Goal: Transaction & Acquisition: Purchase product/service

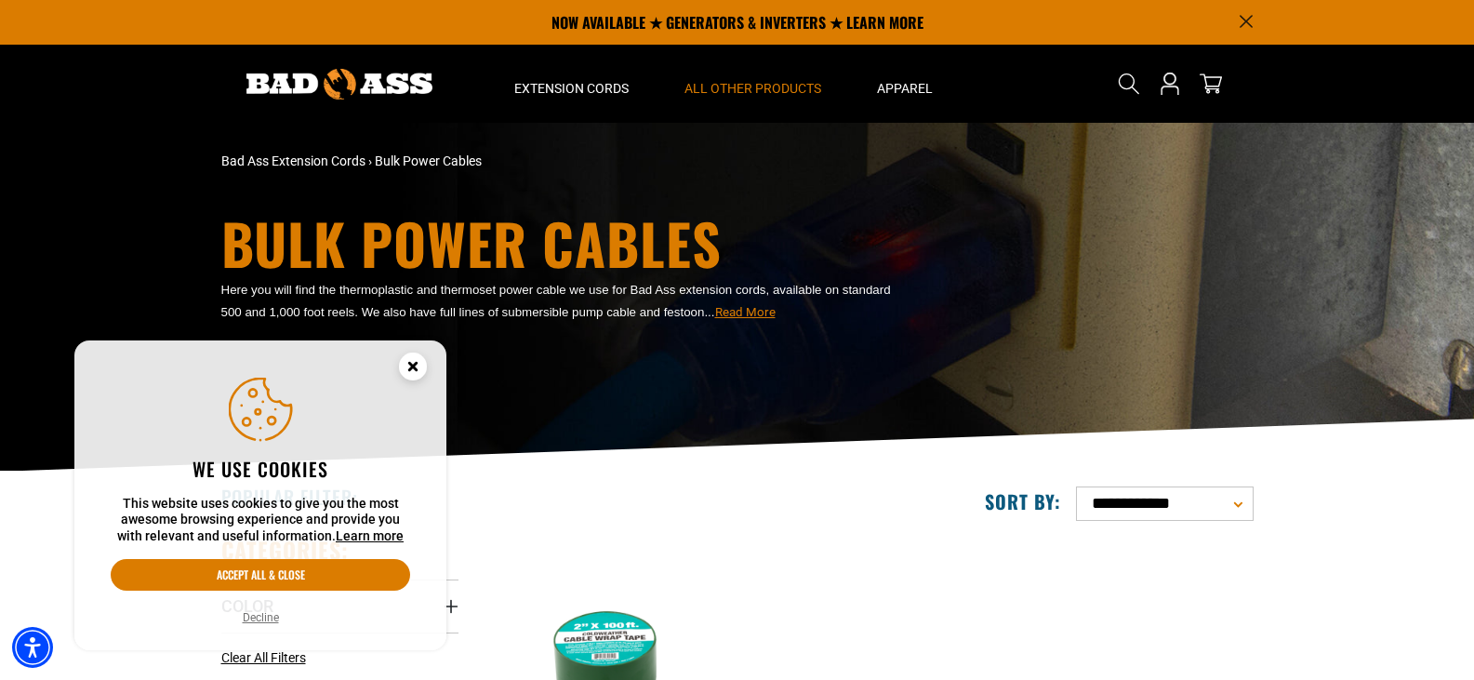
click at [419, 365] on circle "Cookie Consent" at bounding box center [413, 366] width 28 height 28
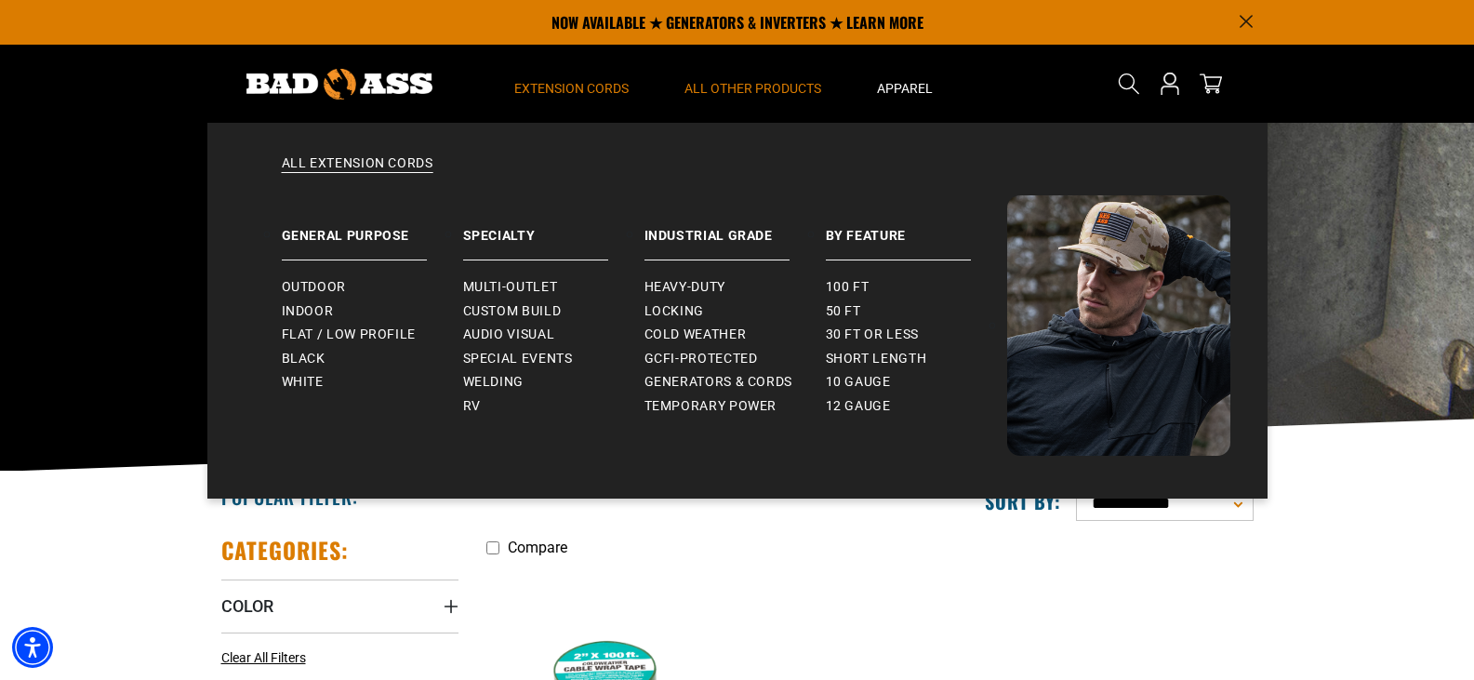
click at [575, 92] on span "Extension Cords" at bounding box center [571, 88] width 114 height 17
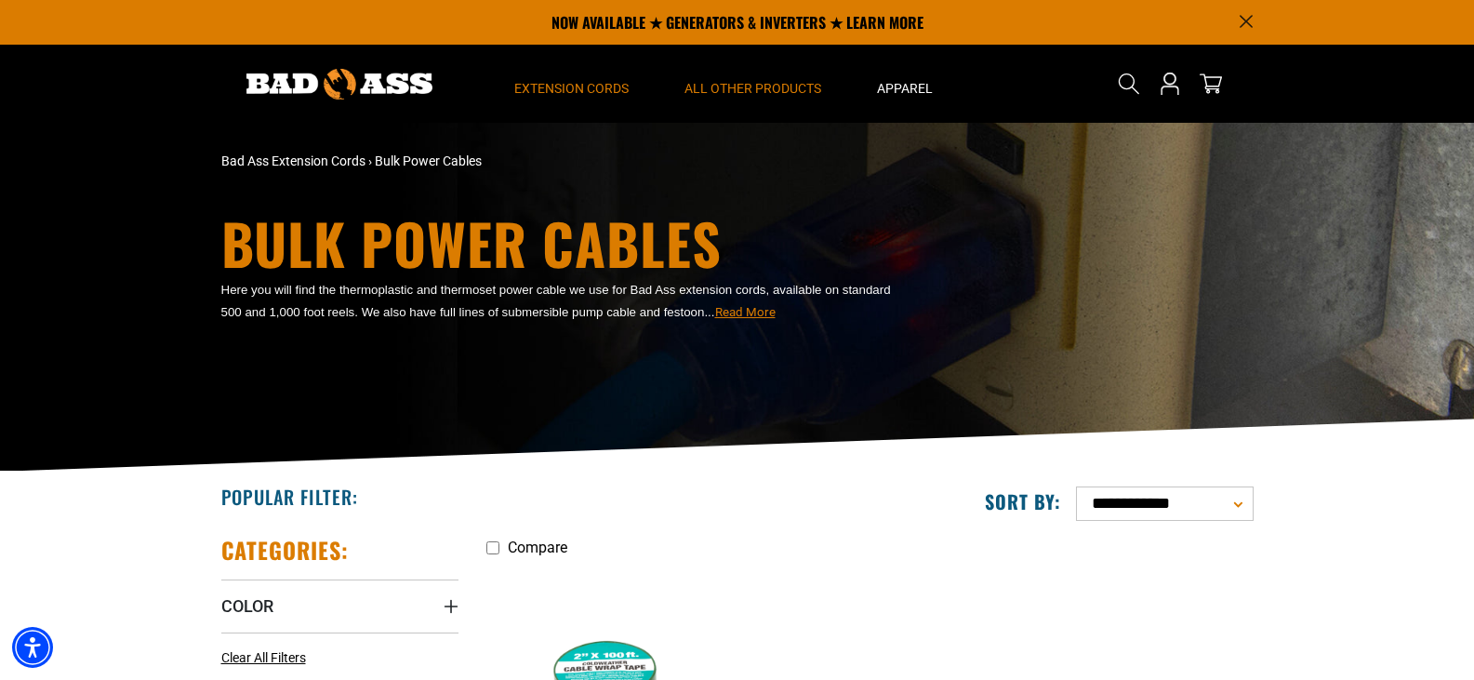
click at [565, 83] on span "Extension Cords" at bounding box center [571, 88] width 114 height 17
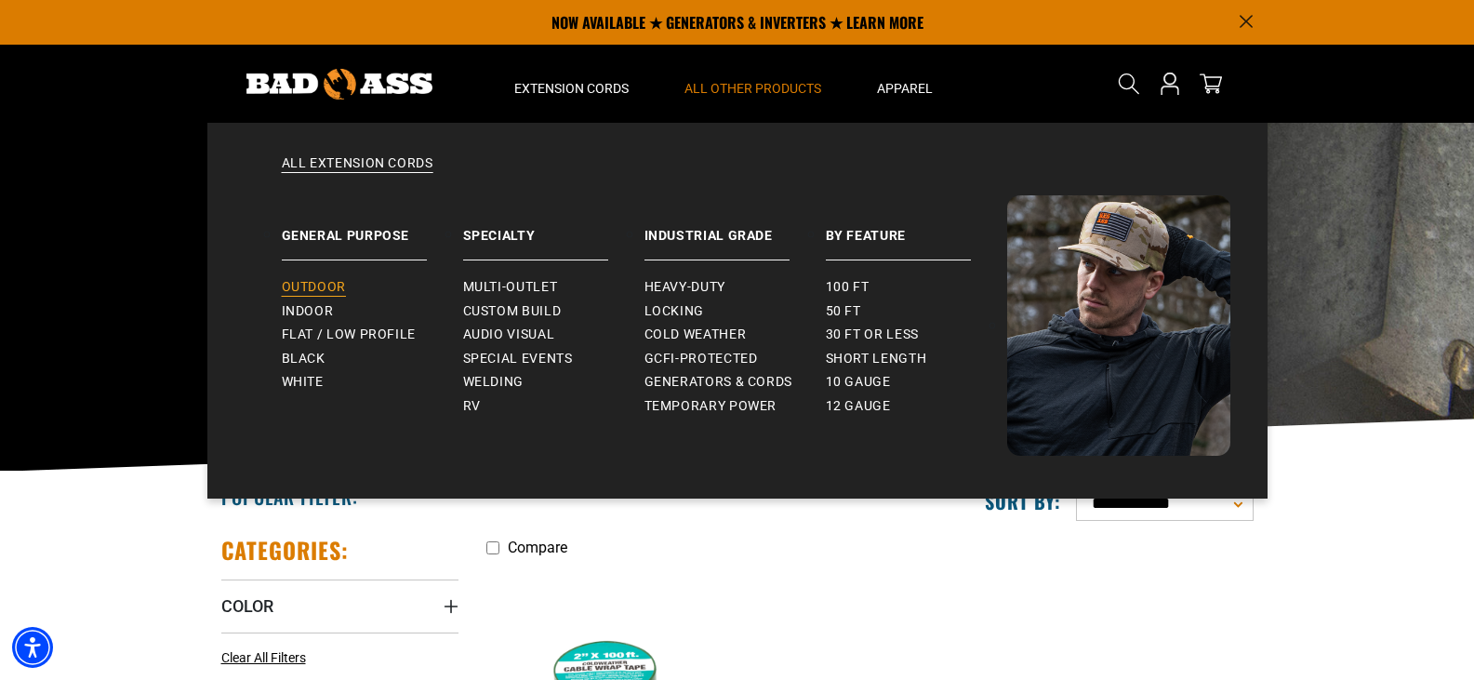
click at [317, 280] on span "Outdoor" at bounding box center [314, 287] width 64 height 17
